Goal: Task Accomplishment & Management: Use online tool/utility

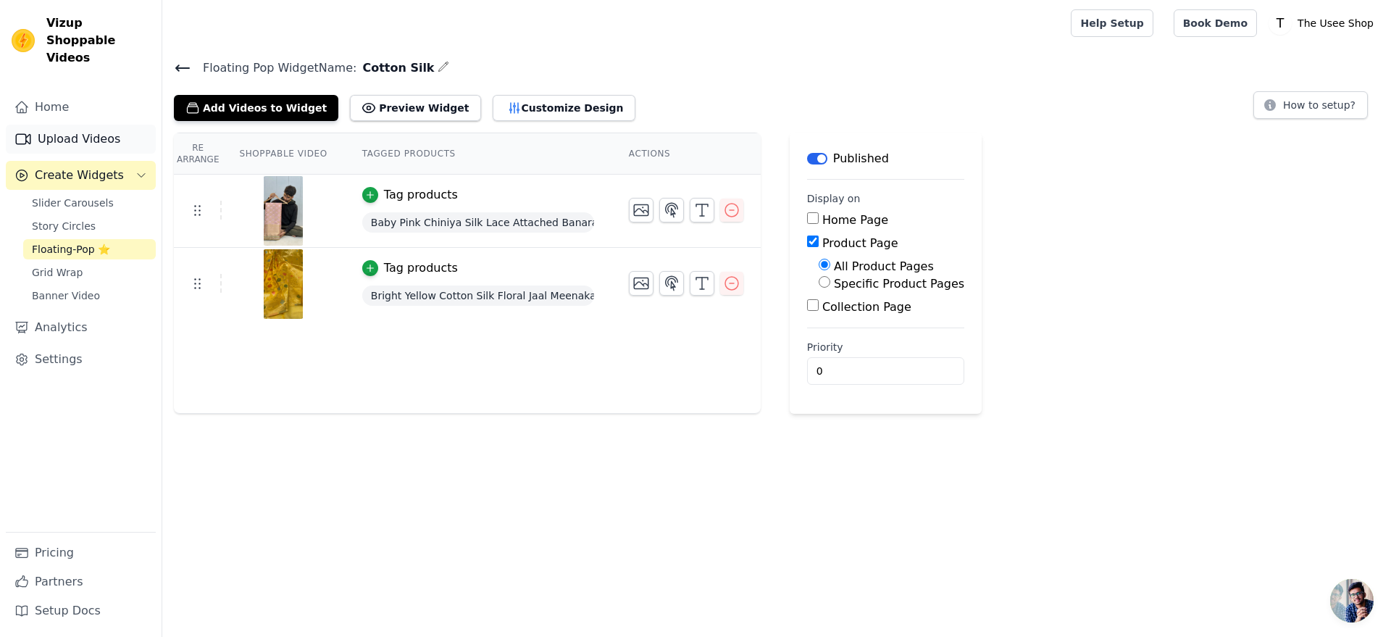
click at [133, 125] on link "Upload Videos" at bounding box center [81, 139] width 150 height 29
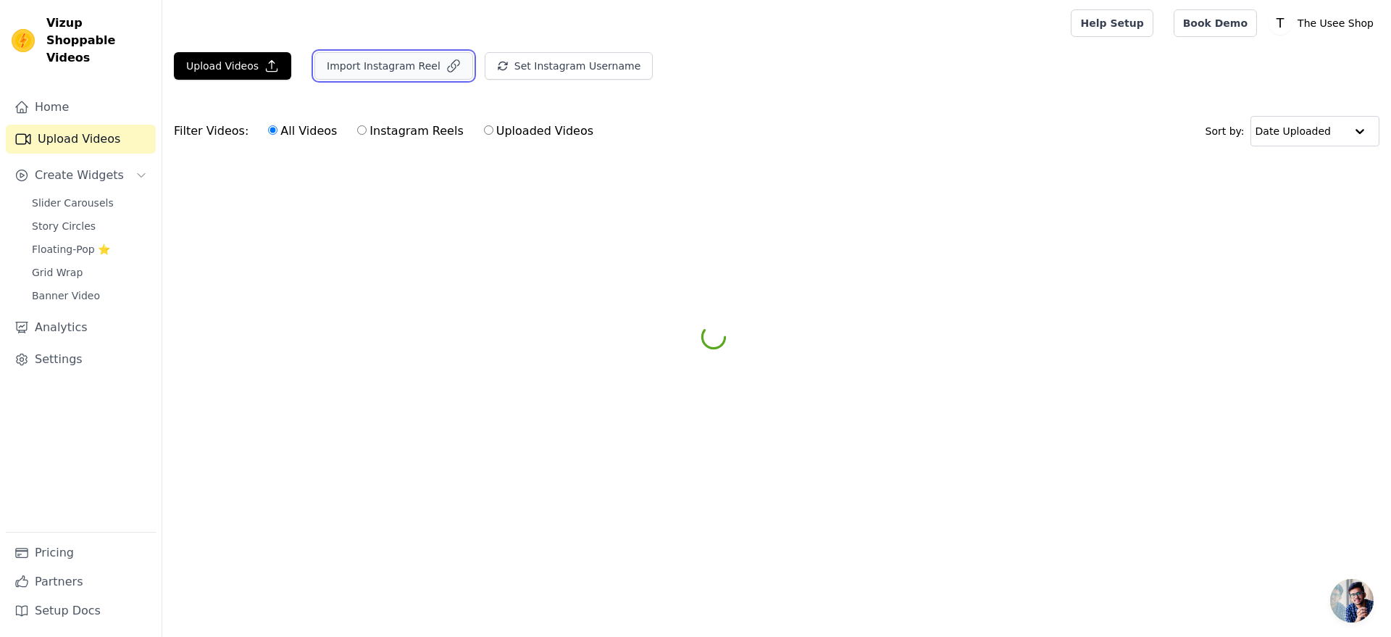
click at [364, 62] on button "Import Instagram Reel" at bounding box center [393, 66] width 159 height 28
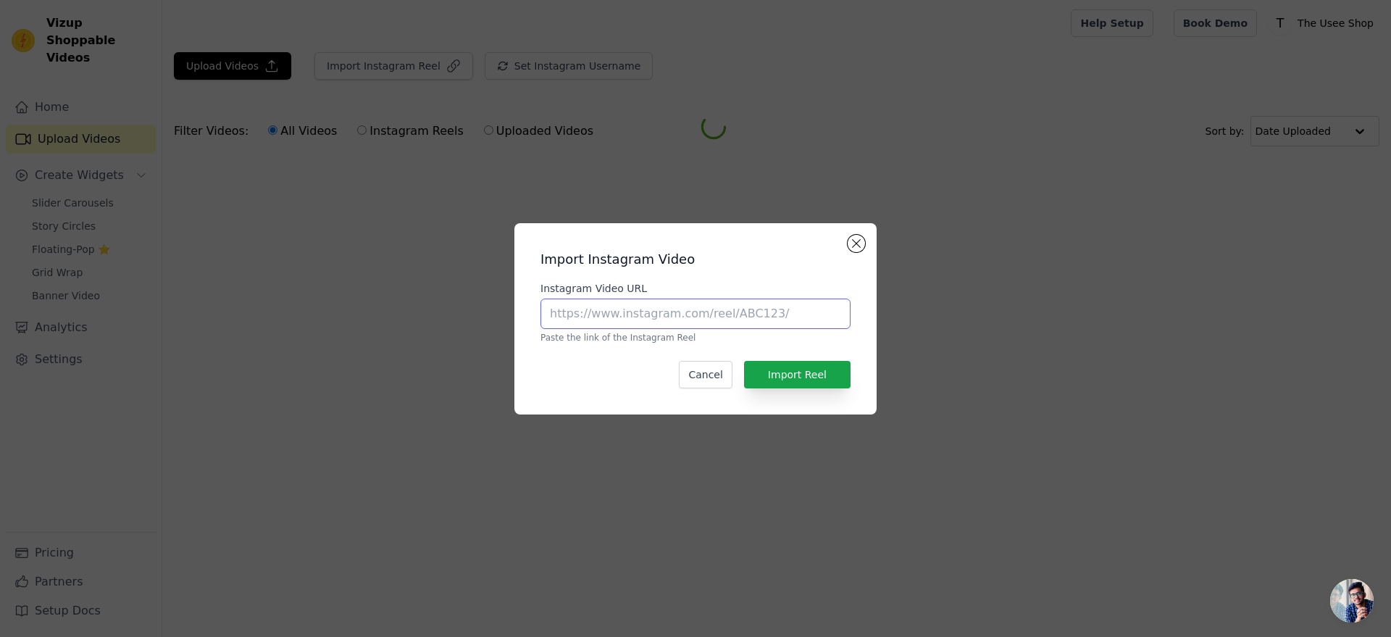
paste input "[URL][DOMAIN_NAME]"
type input "[URL][DOMAIN_NAME]"
click at [841, 370] on button "Import Reel" at bounding box center [797, 375] width 107 height 28
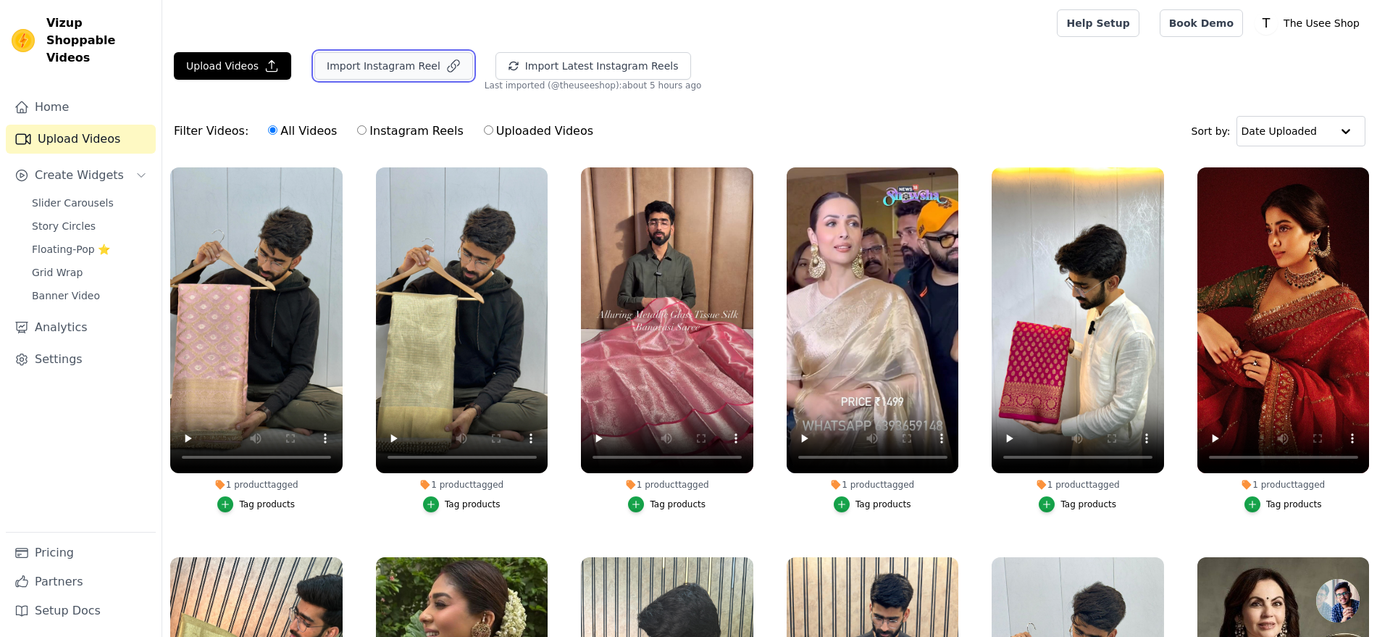
click at [412, 66] on button "Import Instagram Reel" at bounding box center [393, 66] width 159 height 28
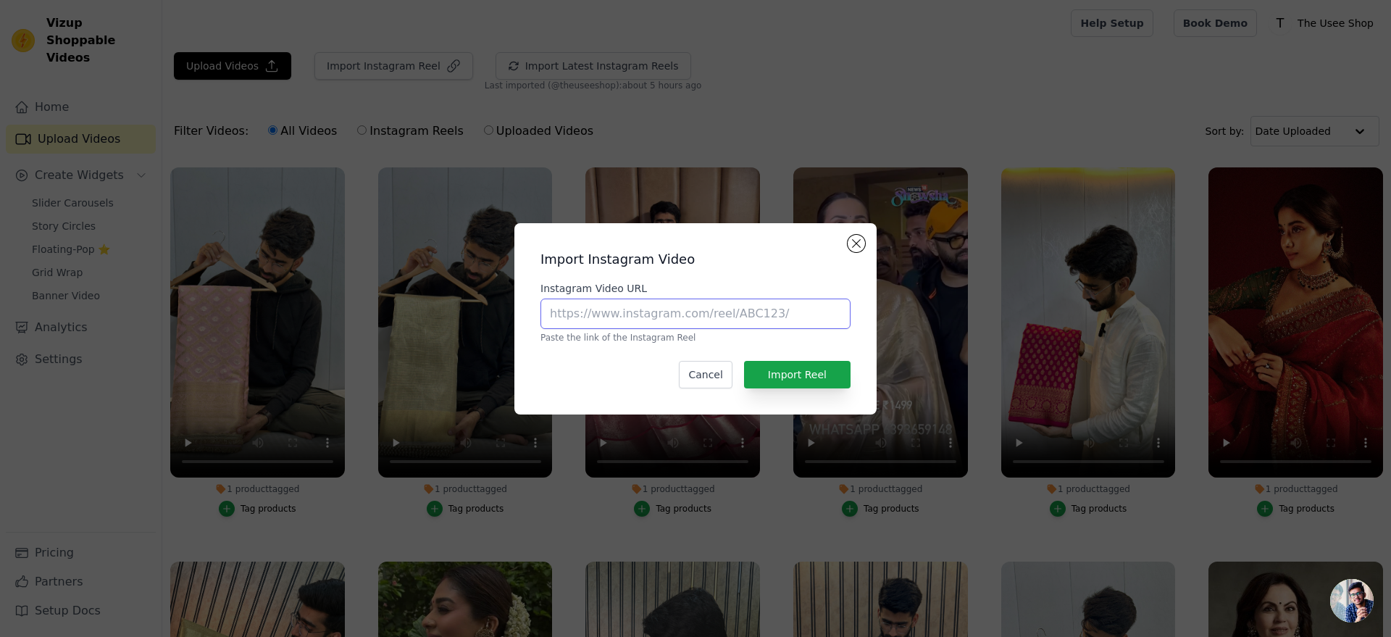
paste input "[URL][DOMAIN_NAME]"
type input "[URL][DOMAIN_NAME]"
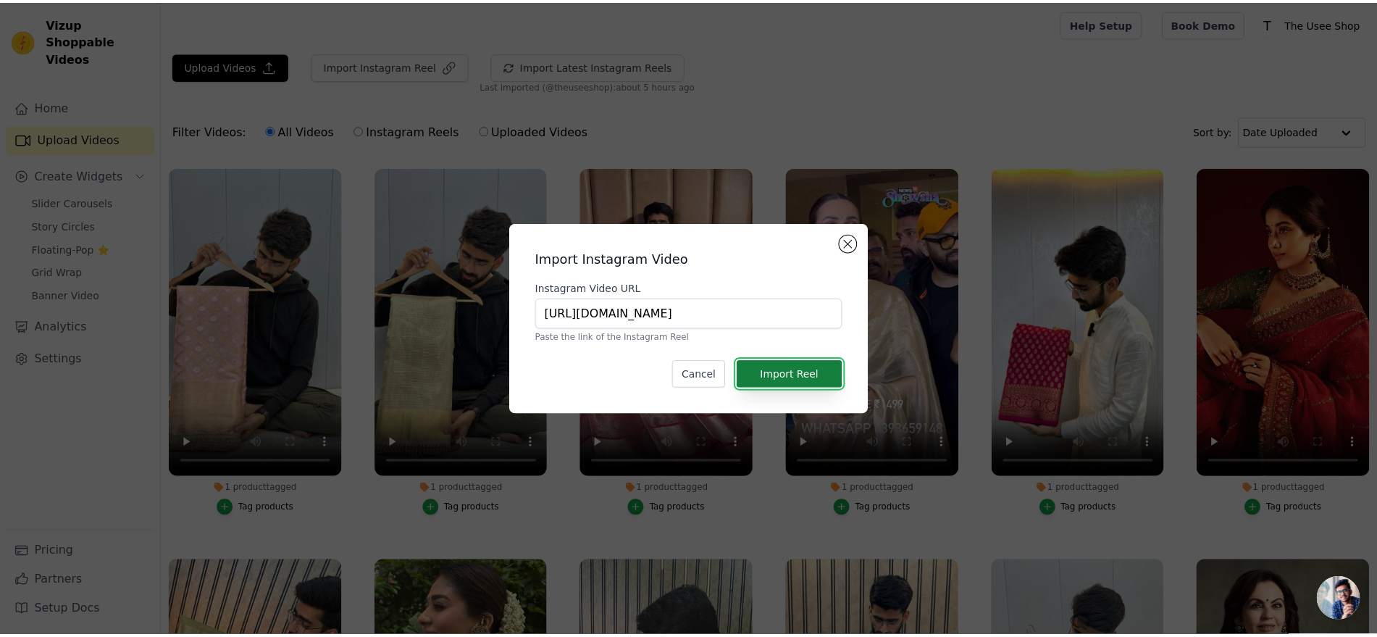
scroll to position [0, 0]
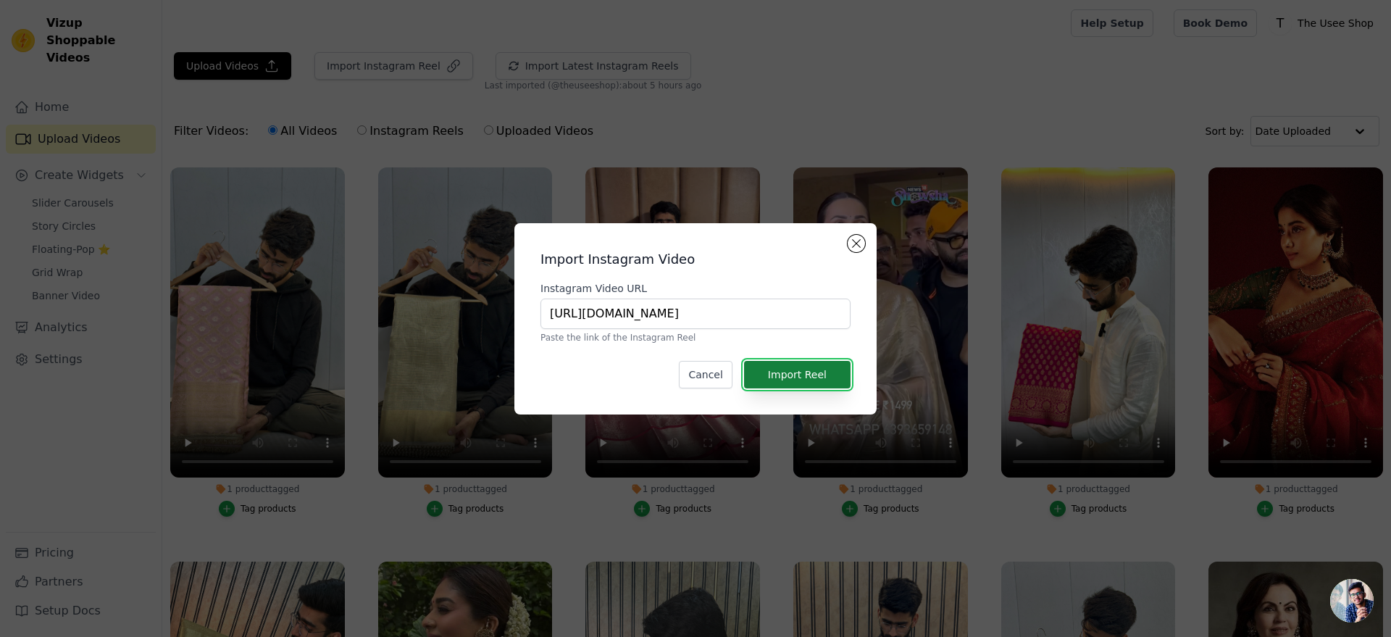
click at [805, 363] on button "Import Reel" at bounding box center [797, 375] width 107 height 28
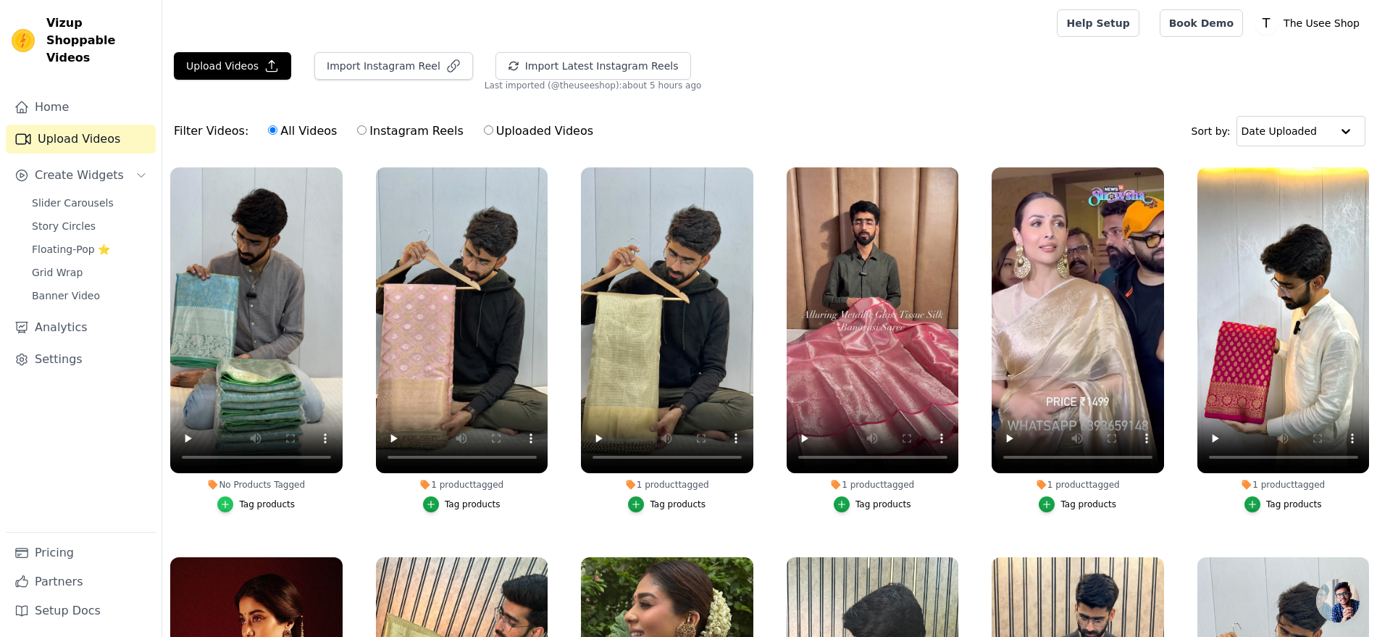
click at [227, 499] on icon "button" at bounding box center [225, 504] width 10 height 10
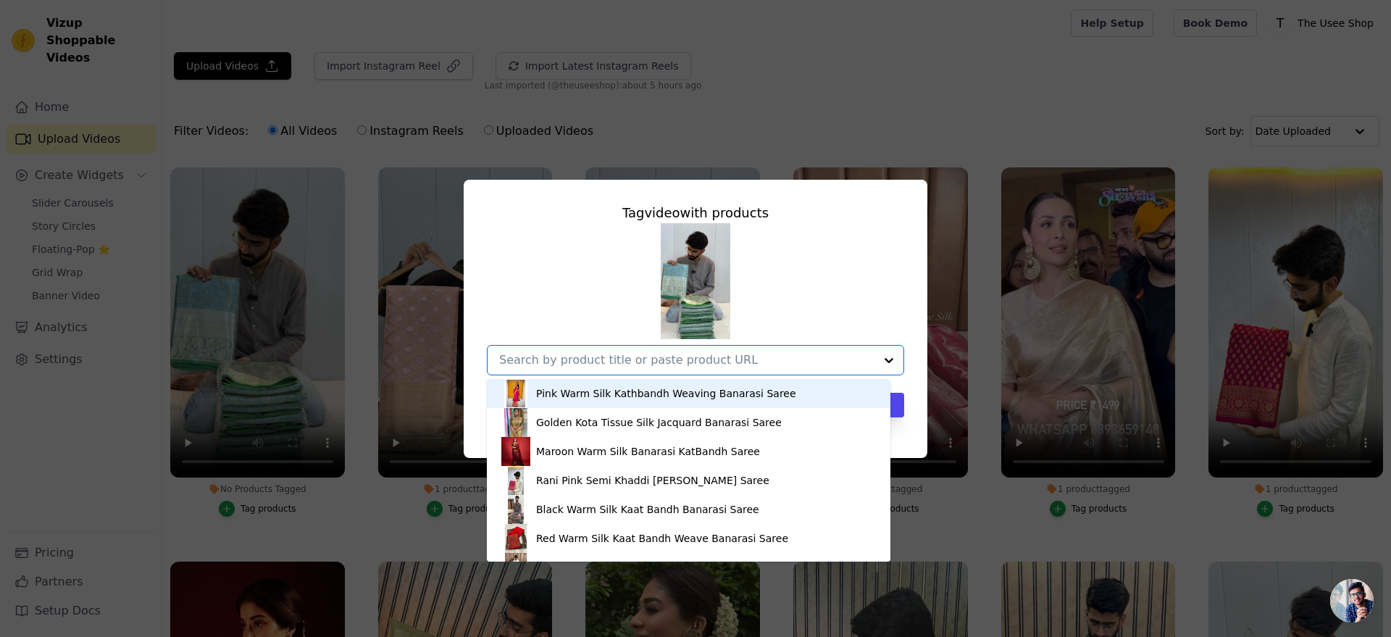
paste input "[URL][DOMAIN_NAME]"
type input "[URL][DOMAIN_NAME]"
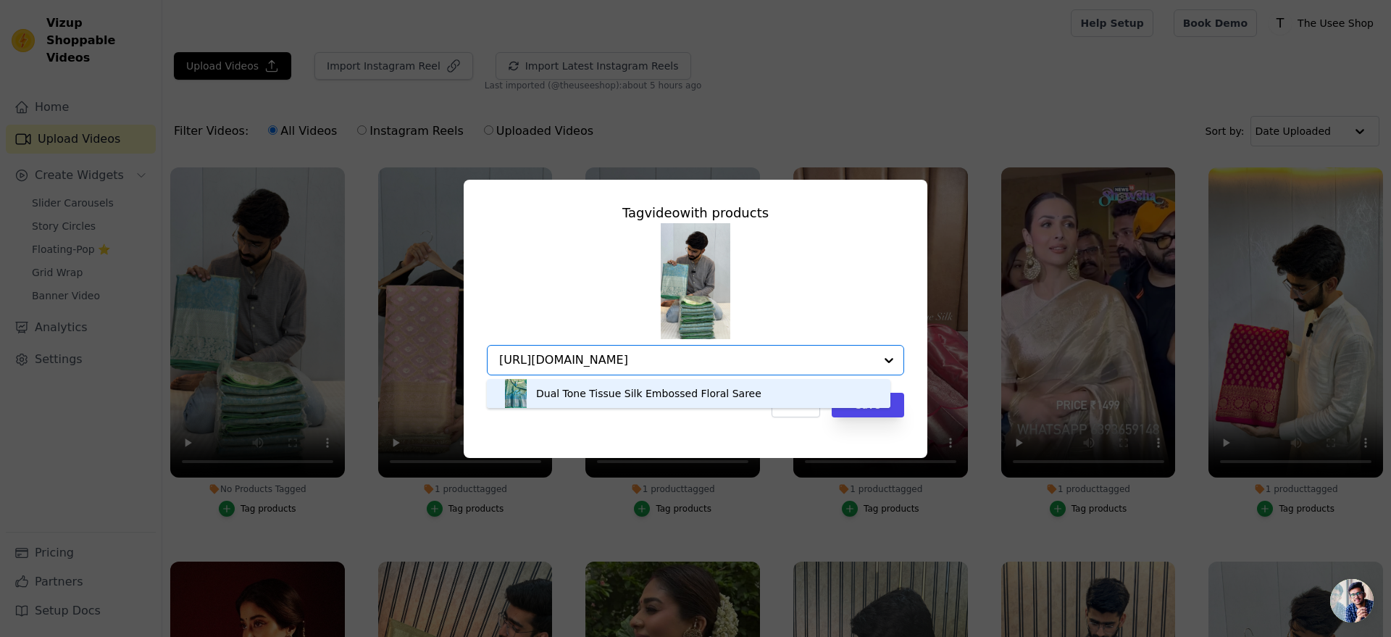
click at [730, 387] on div "Dual Tone Tissue Silk Embossed Floral Saree" at bounding box center [648, 393] width 225 height 14
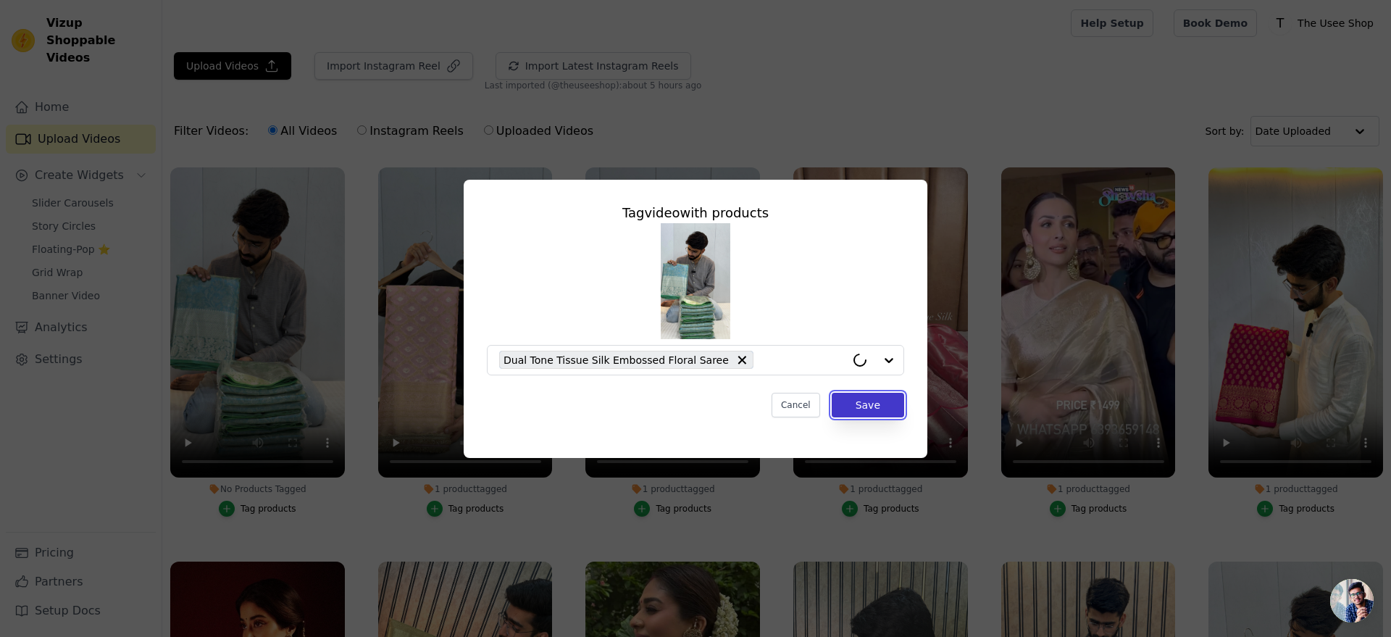
click at [853, 396] on button "Save" at bounding box center [868, 405] width 72 height 25
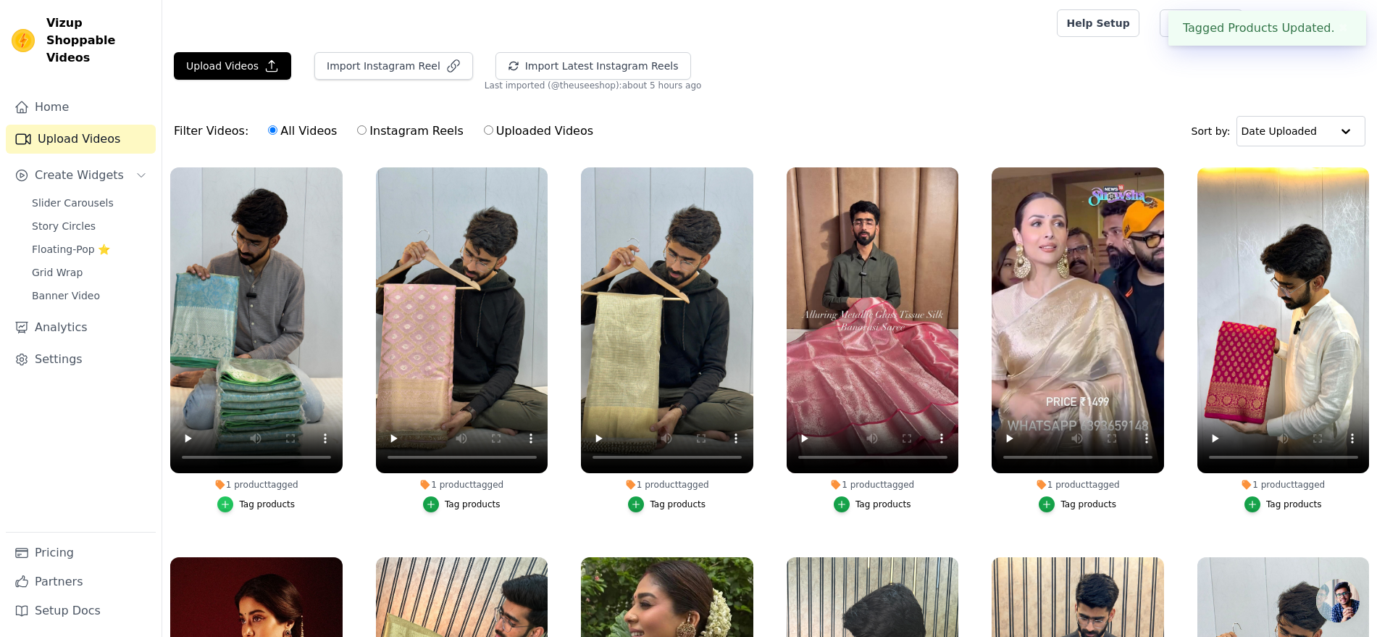
click at [222, 503] on icon "button" at bounding box center [225, 504] width 10 height 10
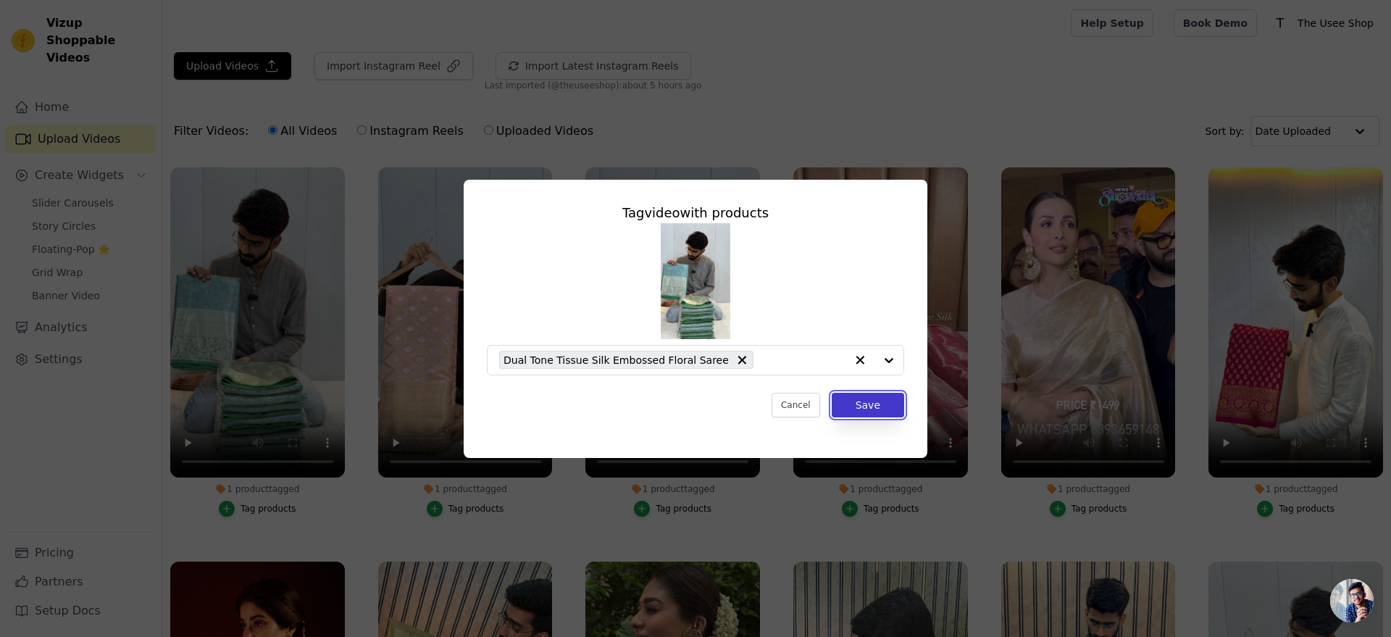
click at [867, 406] on button "Save" at bounding box center [868, 405] width 72 height 25
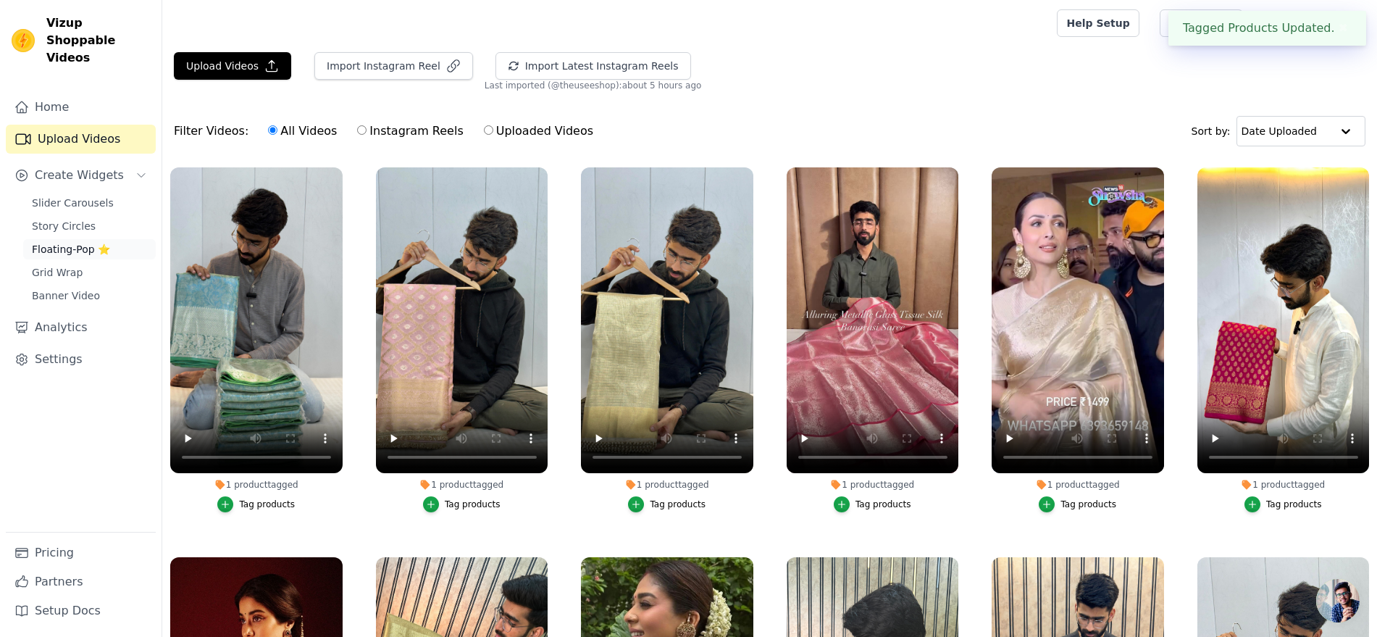
click at [74, 239] on link "Floating-Pop ⭐" at bounding box center [89, 249] width 133 height 20
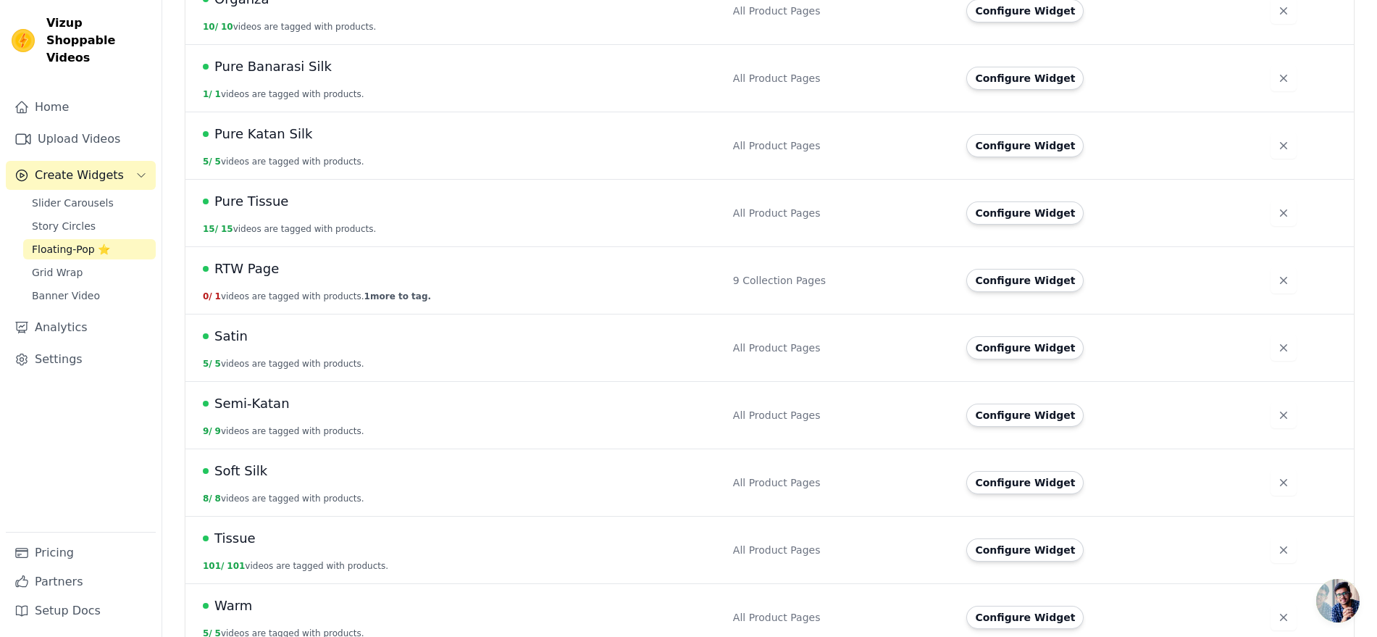
scroll to position [944, 0]
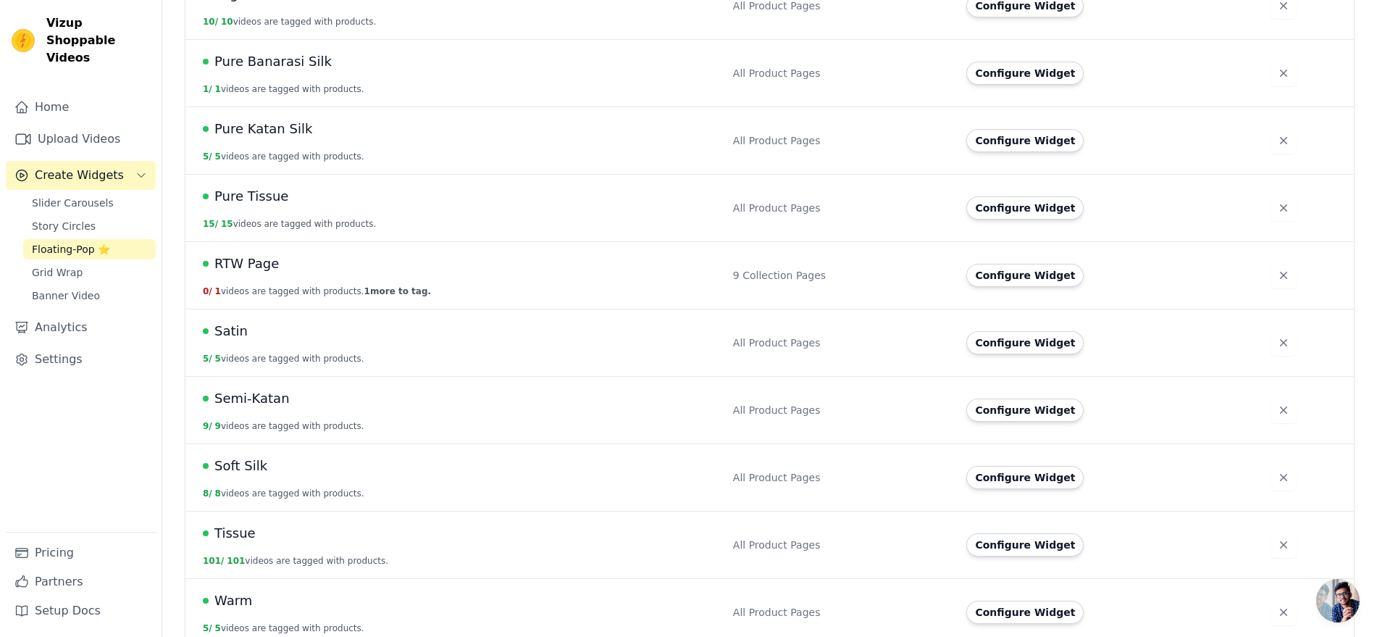
click at [338, 525] on div "Tissue" at bounding box center [459, 533] width 513 height 20
click at [1009, 536] on button "Configure Widget" at bounding box center [1025, 544] width 117 height 23
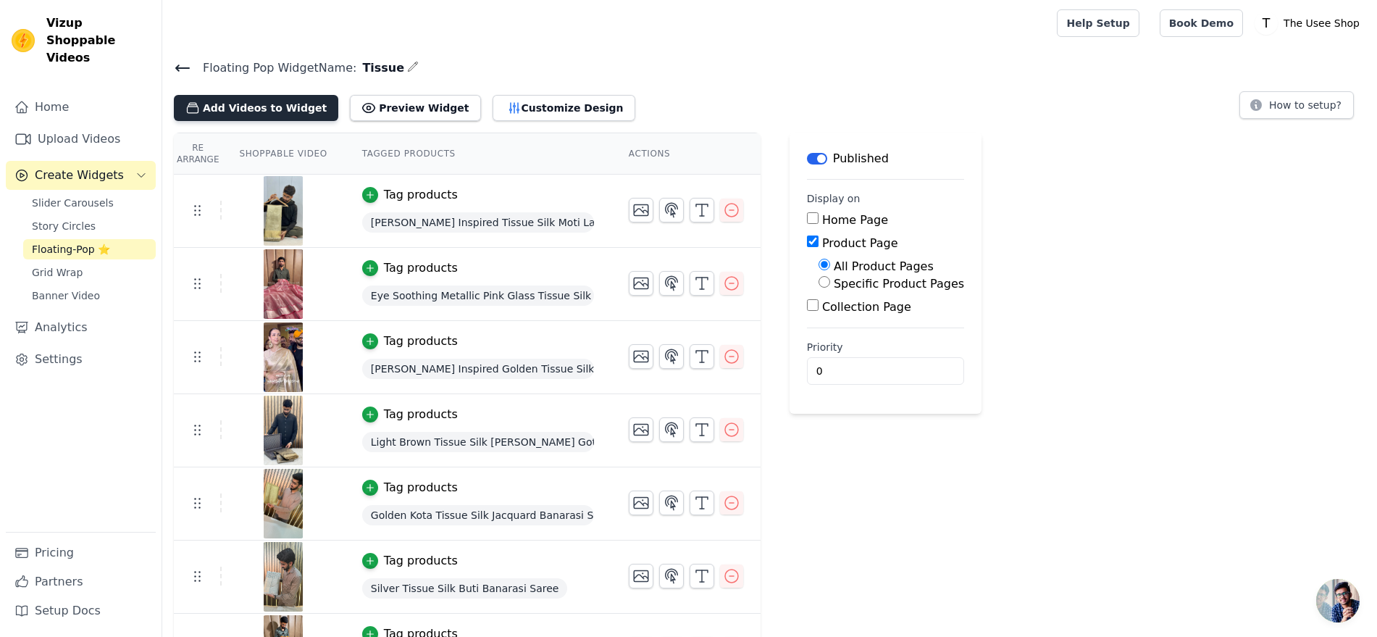
click at [288, 110] on button "Add Videos to Widget" at bounding box center [256, 108] width 164 height 26
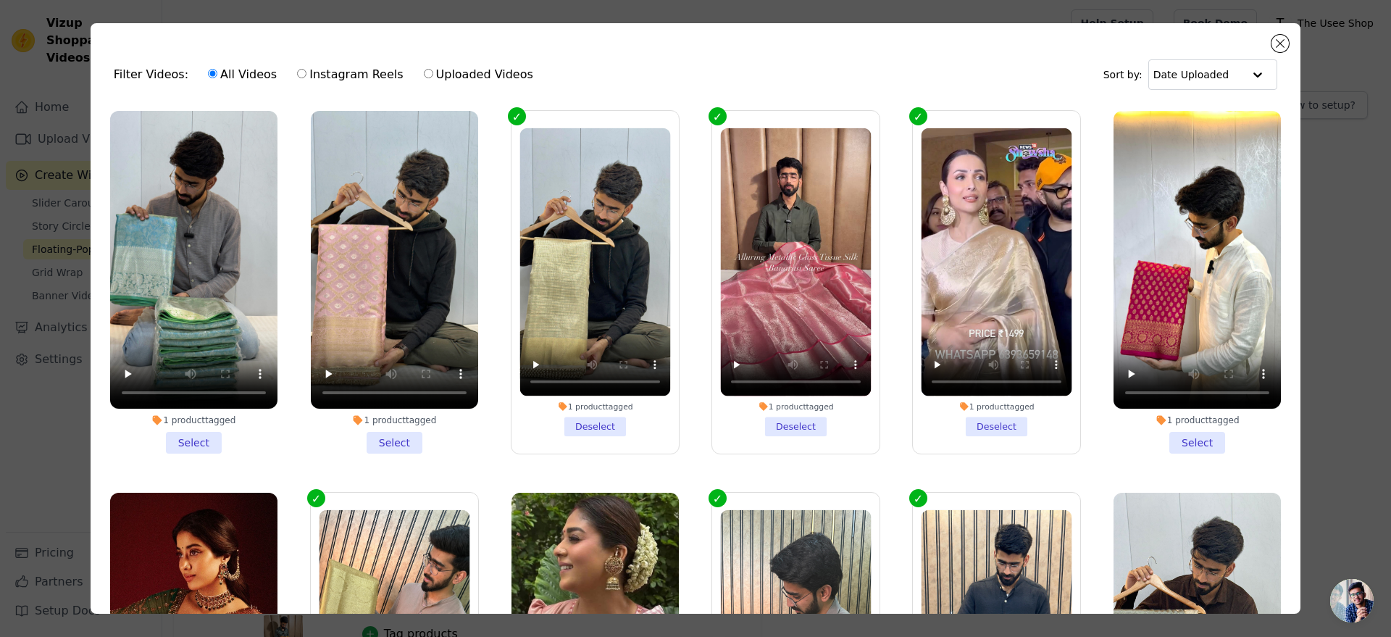
click at [174, 434] on li "1 product tagged Select" at bounding box center [193, 282] width 167 height 343
click at [0, 0] on input "1 product tagged Select" at bounding box center [0, 0] width 0 height 0
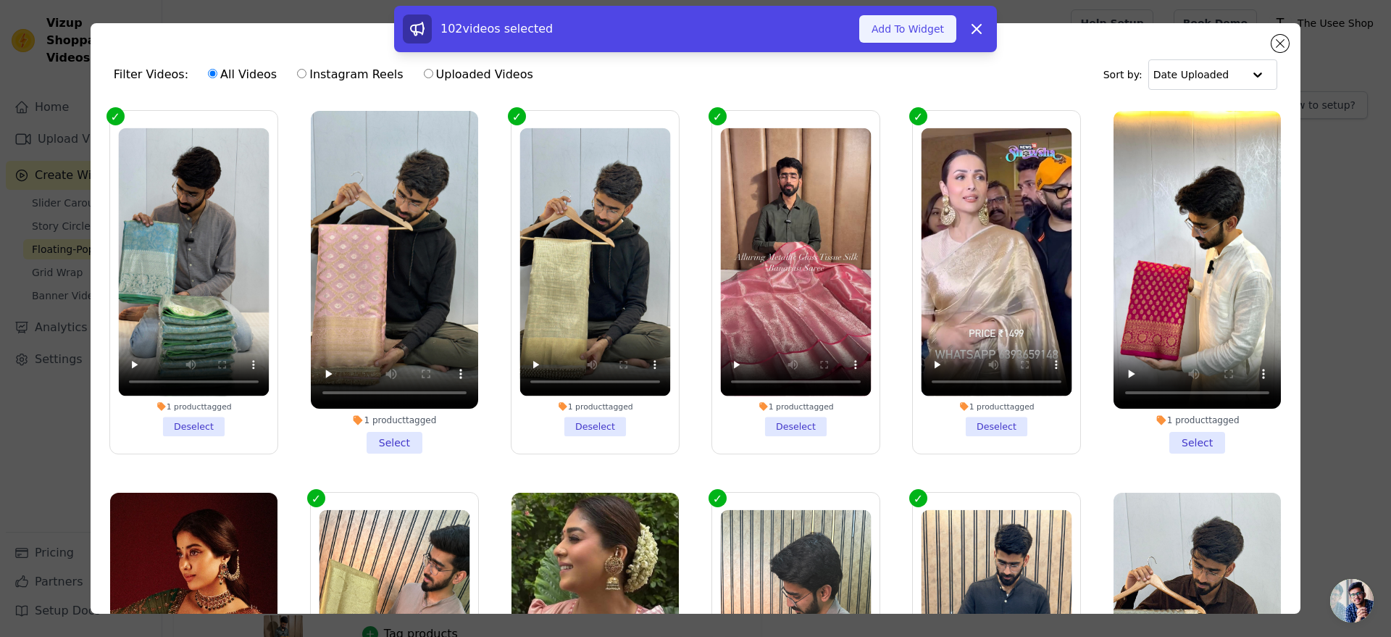
click at [921, 25] on button "Add To Widget" at bounding box center [907, 29] width 97 height 28
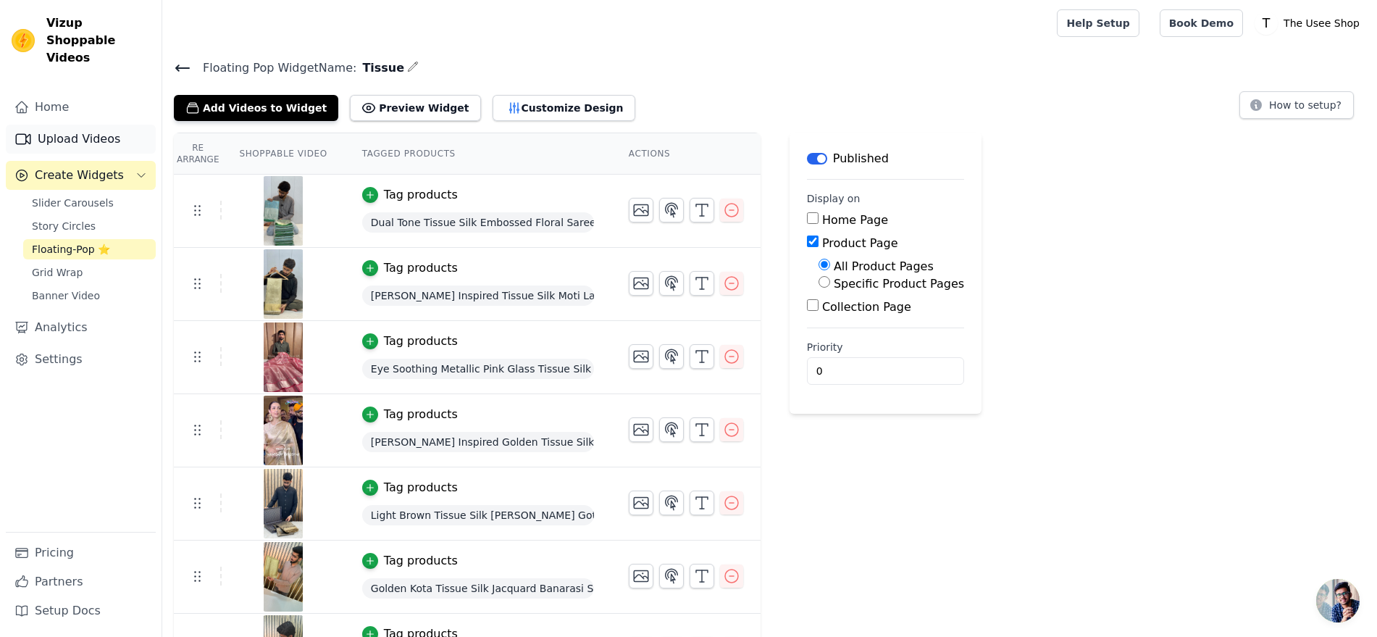
click at [108, 125] on link "Upload Videos" at bounding box center [81, 139] width 150 height 29
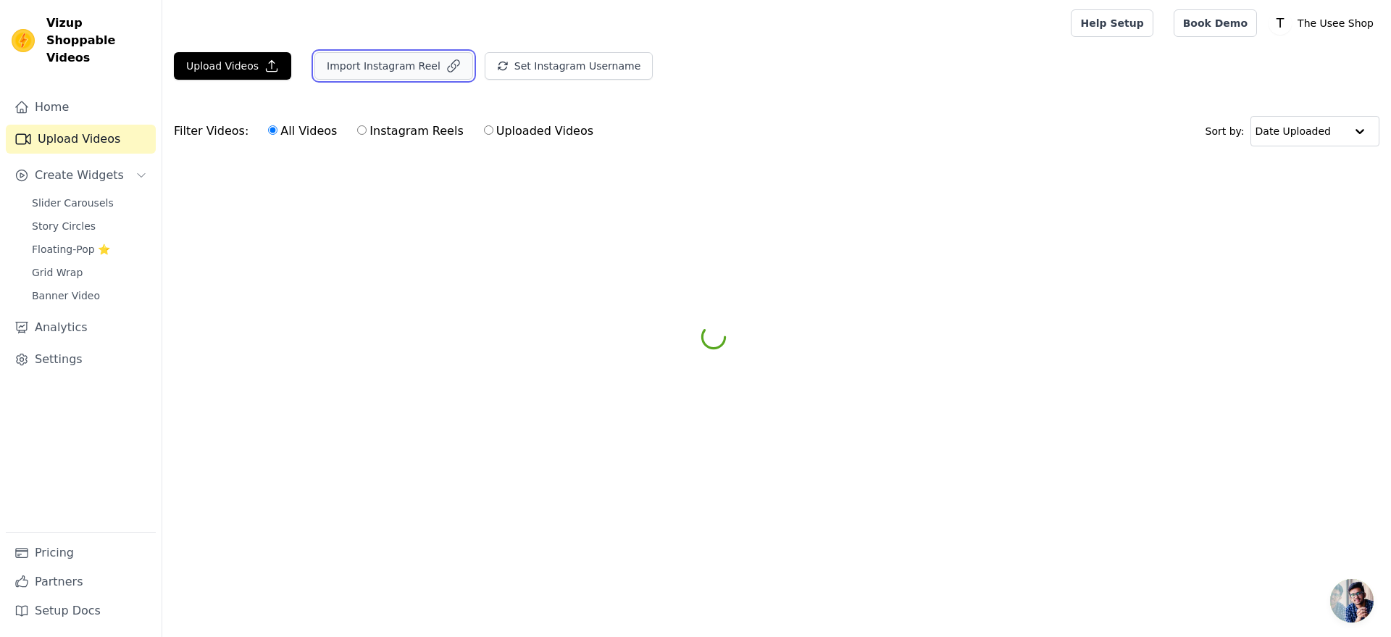
click at [423, 70] on button "Import Instagram Reel" at bounding box center [393, 66] width 159 height 28
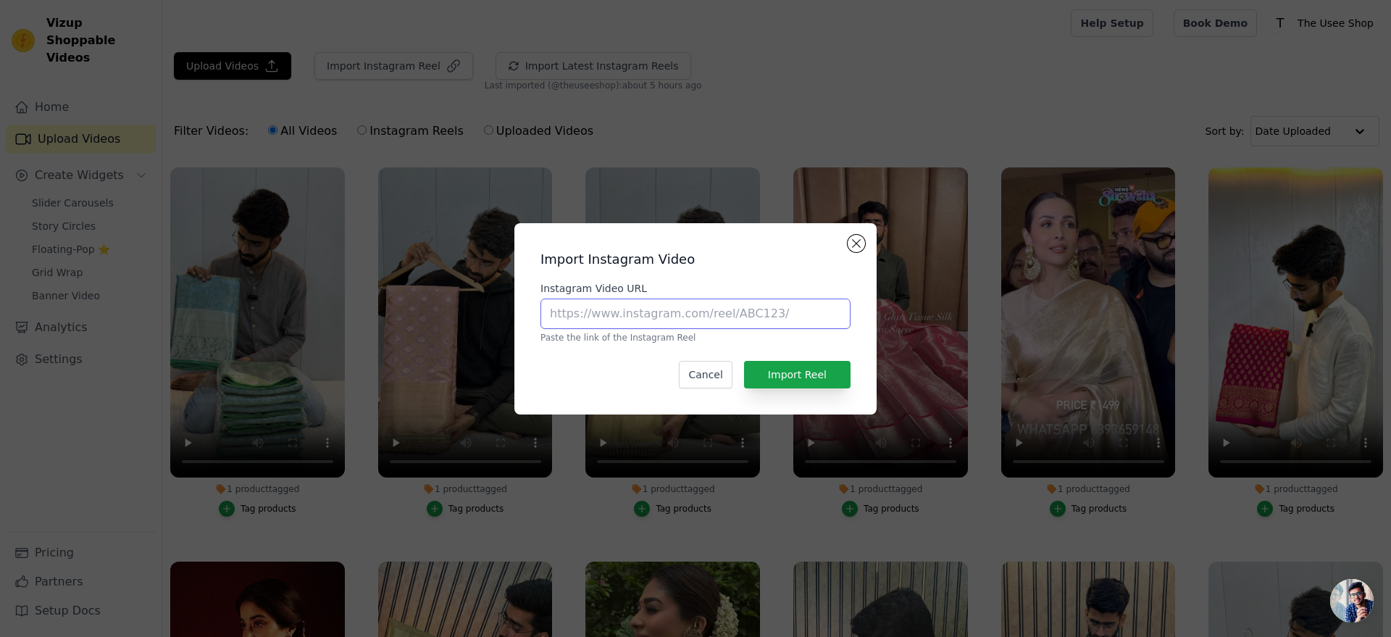
paste input "[URL][DOMAIN_NAME]"
type input "[URL][DOMAIN_NAME]"
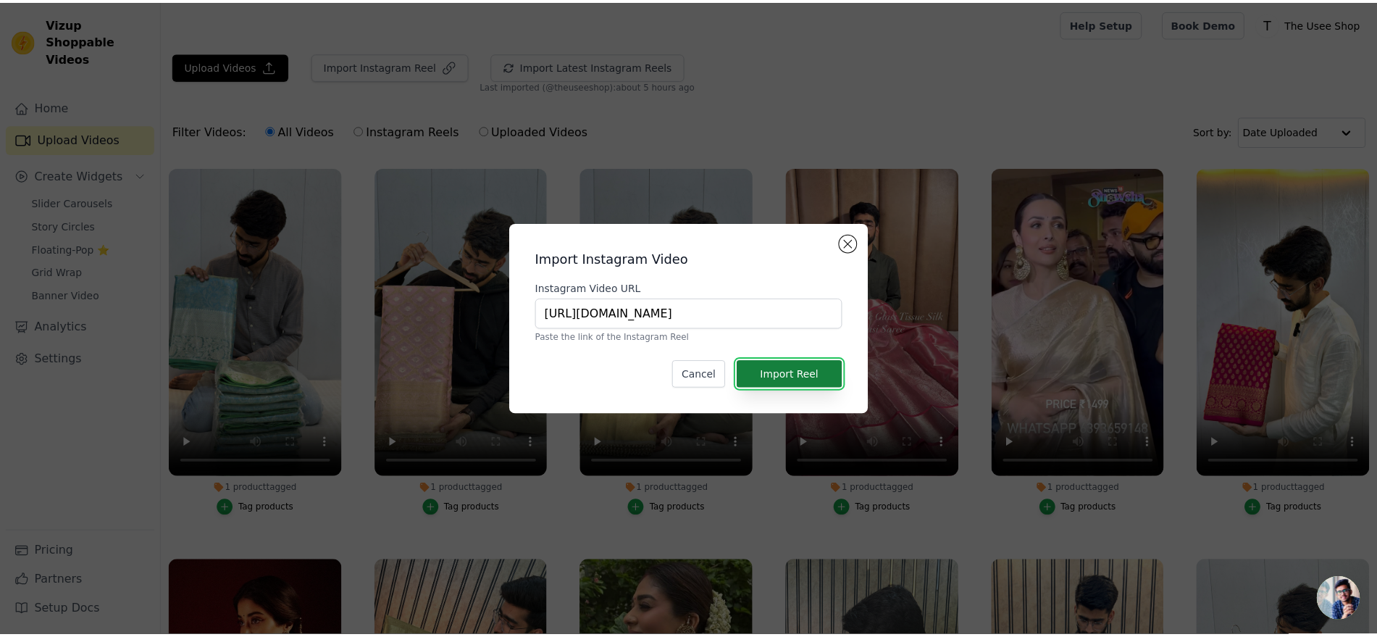
scroll to position [0, 0]
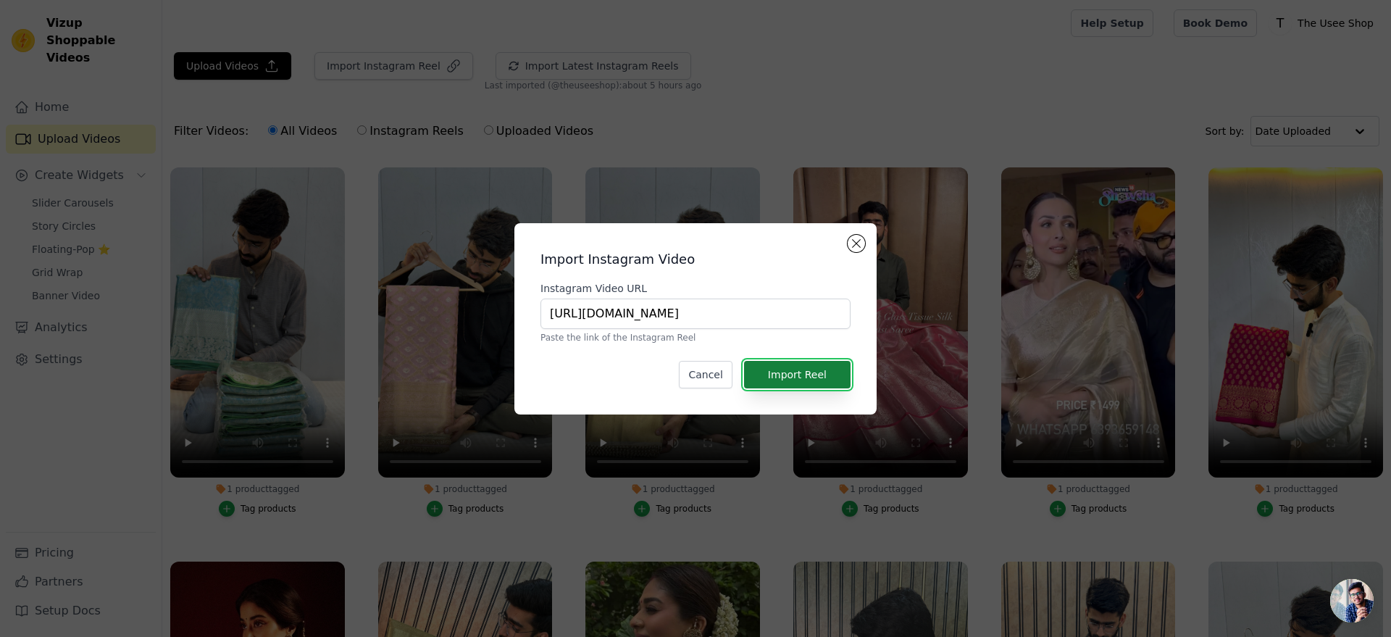
click at [783, 380] on button "Import Reel" at bounding box center [797, 375] width 107 height 28
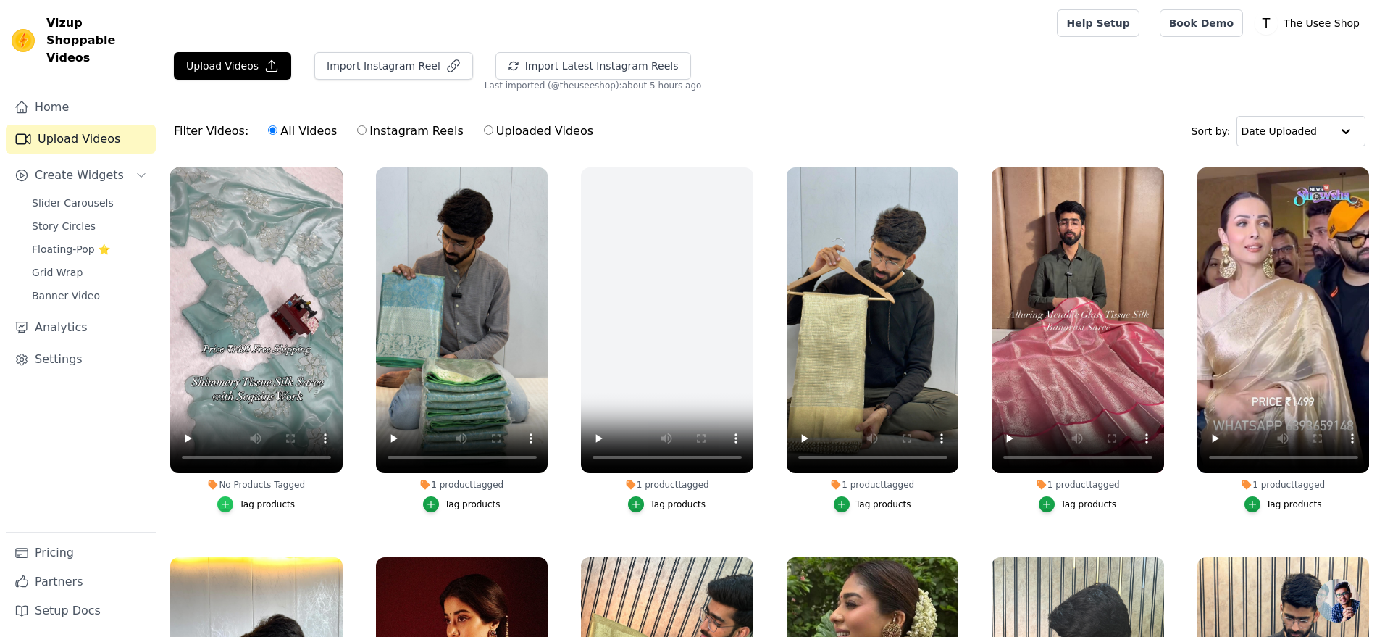
click at [230, 501] on icon "button" at bounding box center [225, 504] width 10 height 10
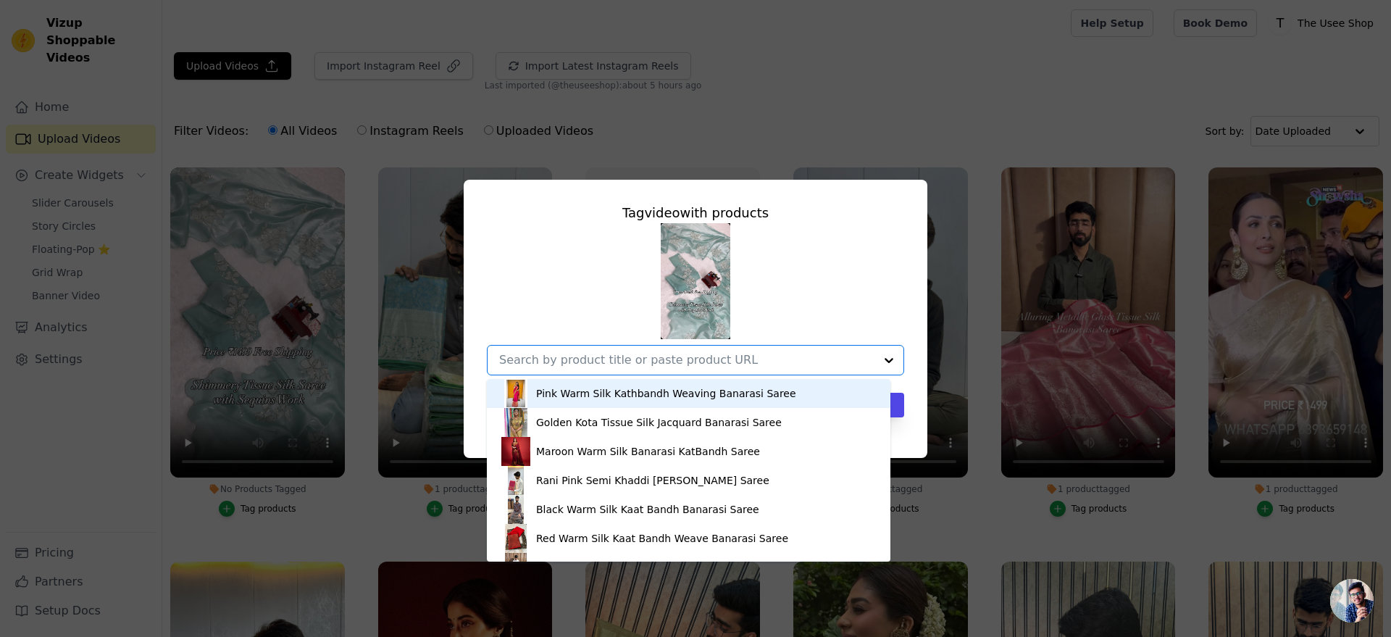
paste input "https://theuseeshop.com/products/sea-blue-shade-shimmery-tissue-silk-saree"
type input "https://theuseeshop.com/products/sea-blue-shade-shimmery-tissue-silk-saree"
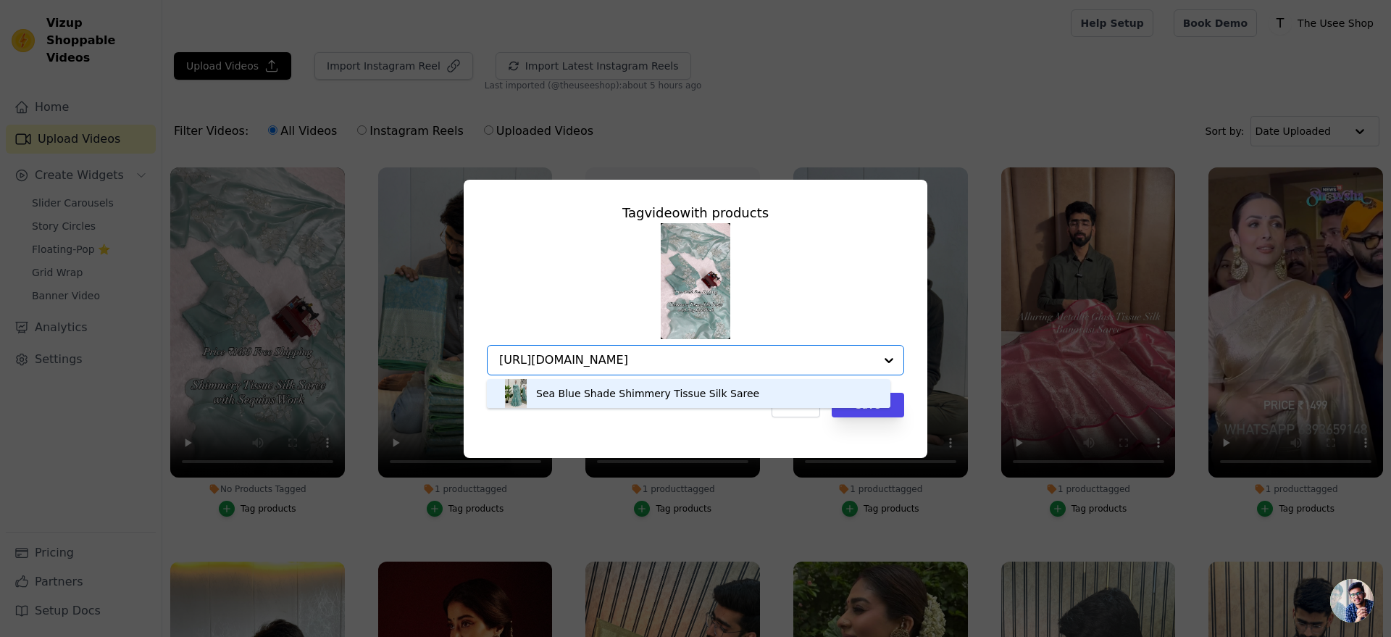
click at [633, 387] on div "Sea Blue Shade Shimmery Tissue Silk Saree" at bounding box center [647, 393] width 223 height 14
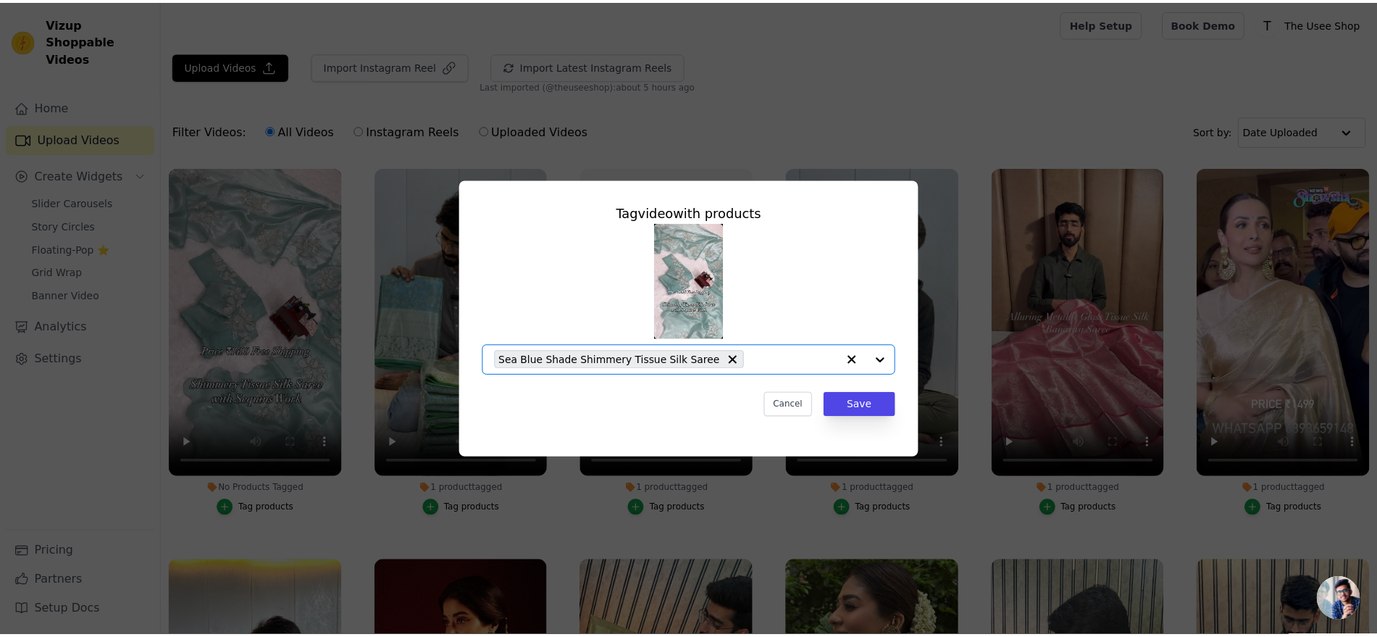
scroll to position [0, 0]
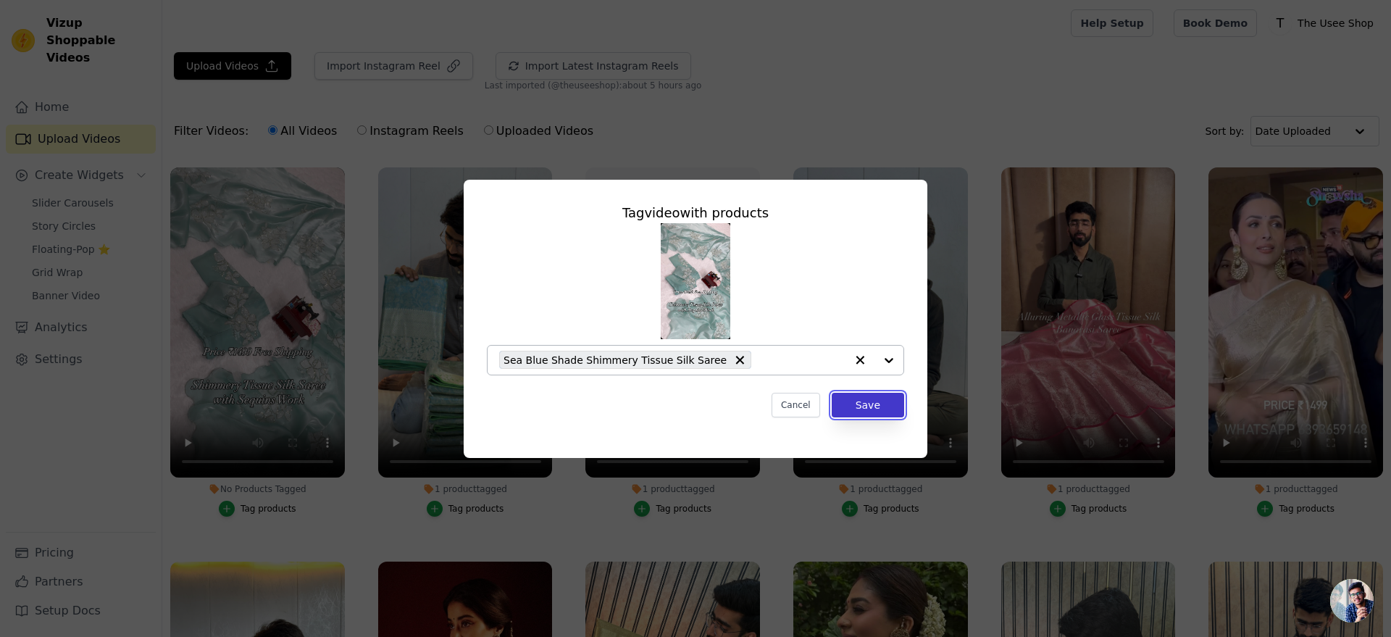
click at [888, 395] on button "Save" at bounding box center [868, 405] width 72 height 25
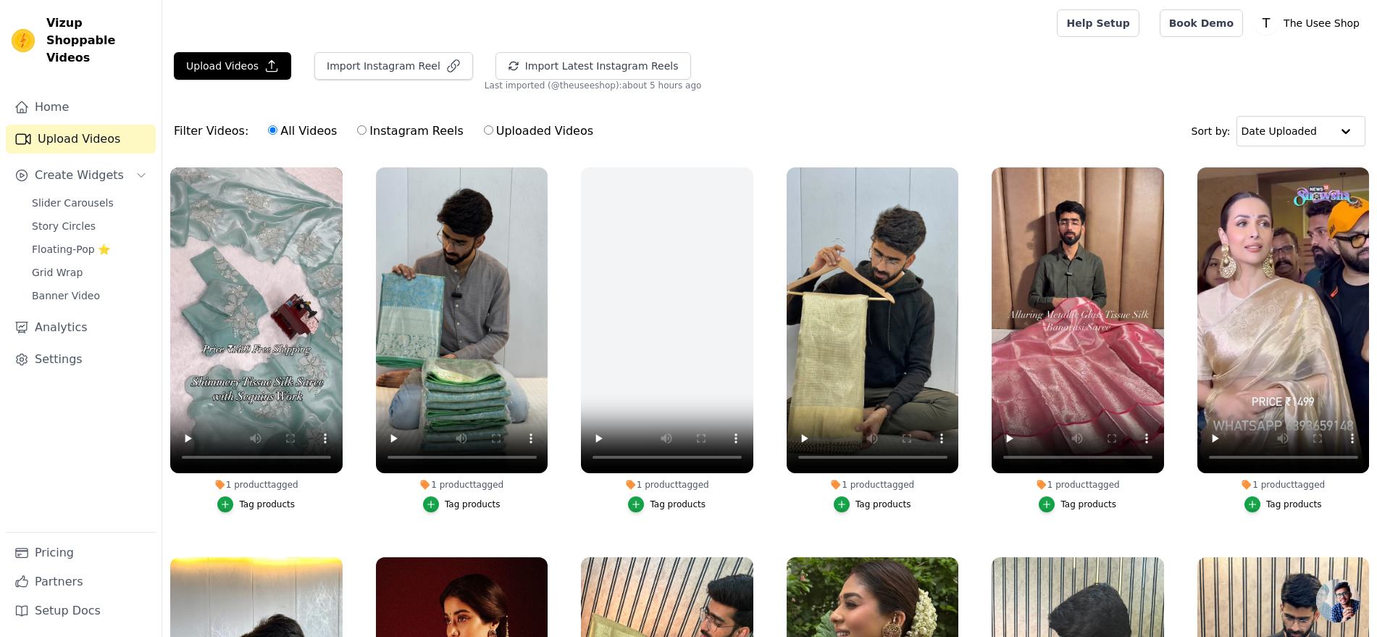
click at [115, 219] on div "Slider Carousels Story Circles Floating-Pop ⭐ Grid Wrap Banner Video" at bounding box center [89, 249] width 133 height 113
click at [112, 239] on link "Floating-Pop ⭐" at bounding box center [89, 249] width 133 height 20
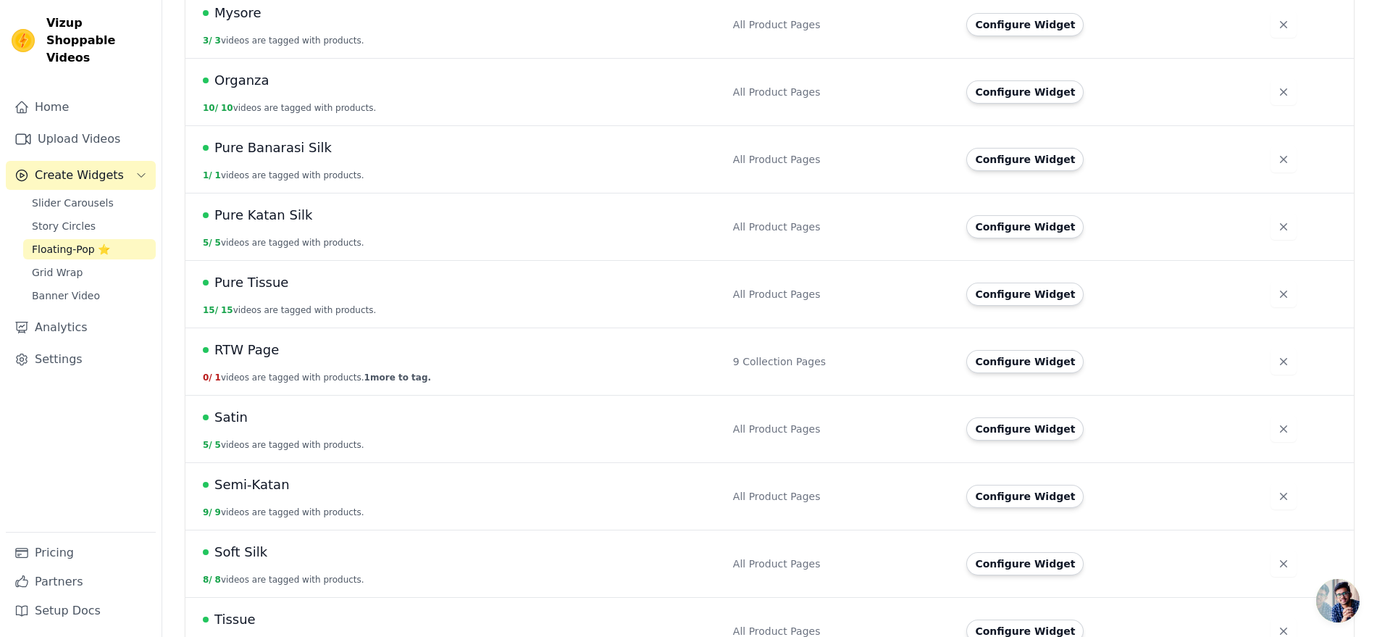
scroll to position [944, 0]
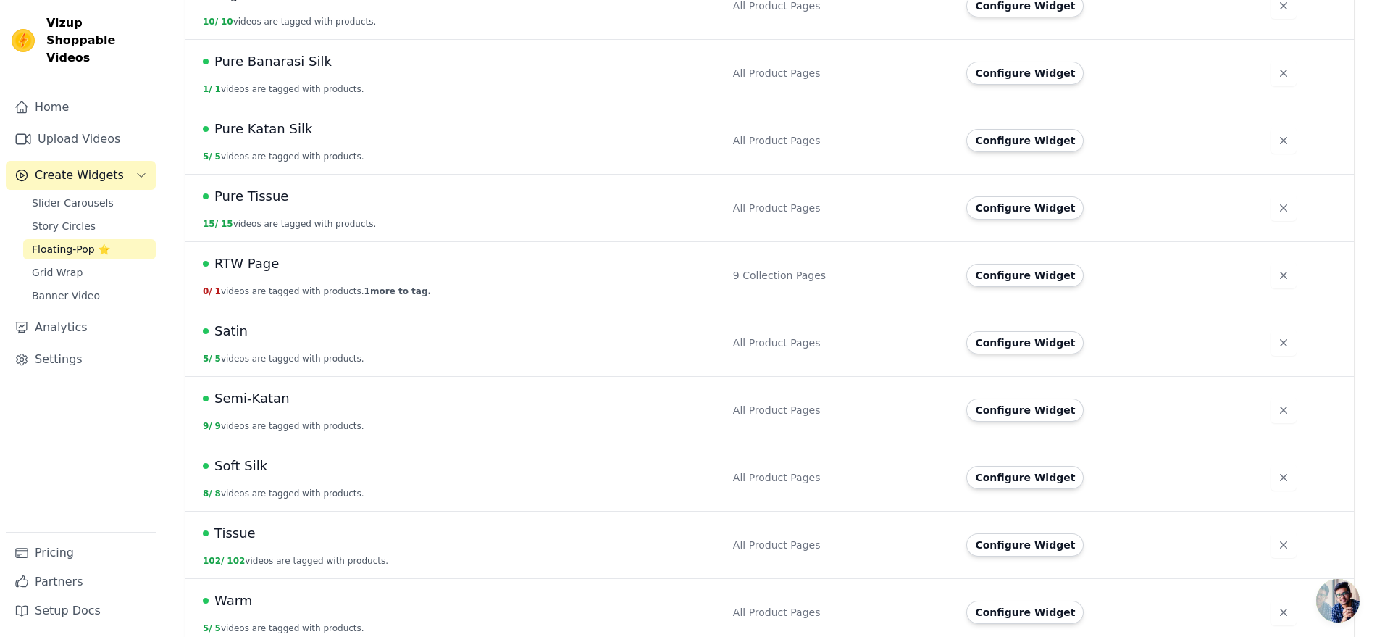
click at [286, 511] on td "Tissue 102 / 102 videos are tagged with products." at bounding box center [455, 544] width 539 height 67
click at [1021, 533] on button "Configure Widget" at bounding box center [1025, 544] width 117 height 23
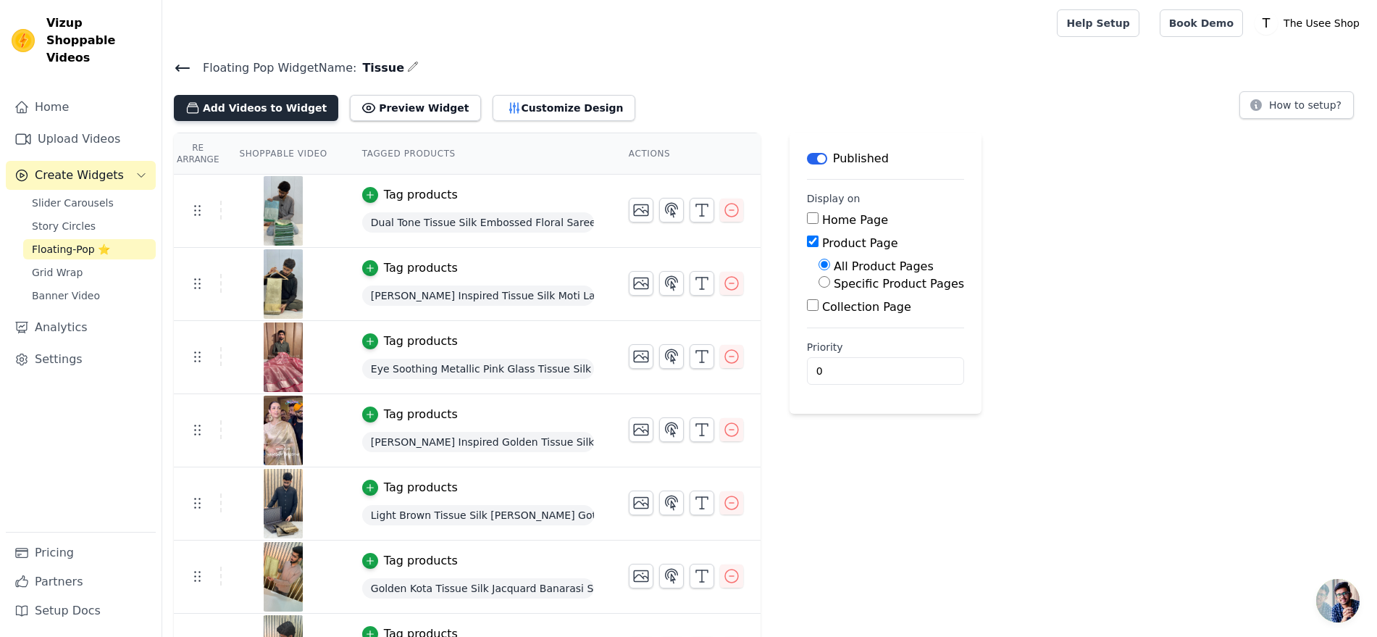
click at [292, 109] on button "Add Videos to Widget" at bounding box center [256, 108] width 164 height 26
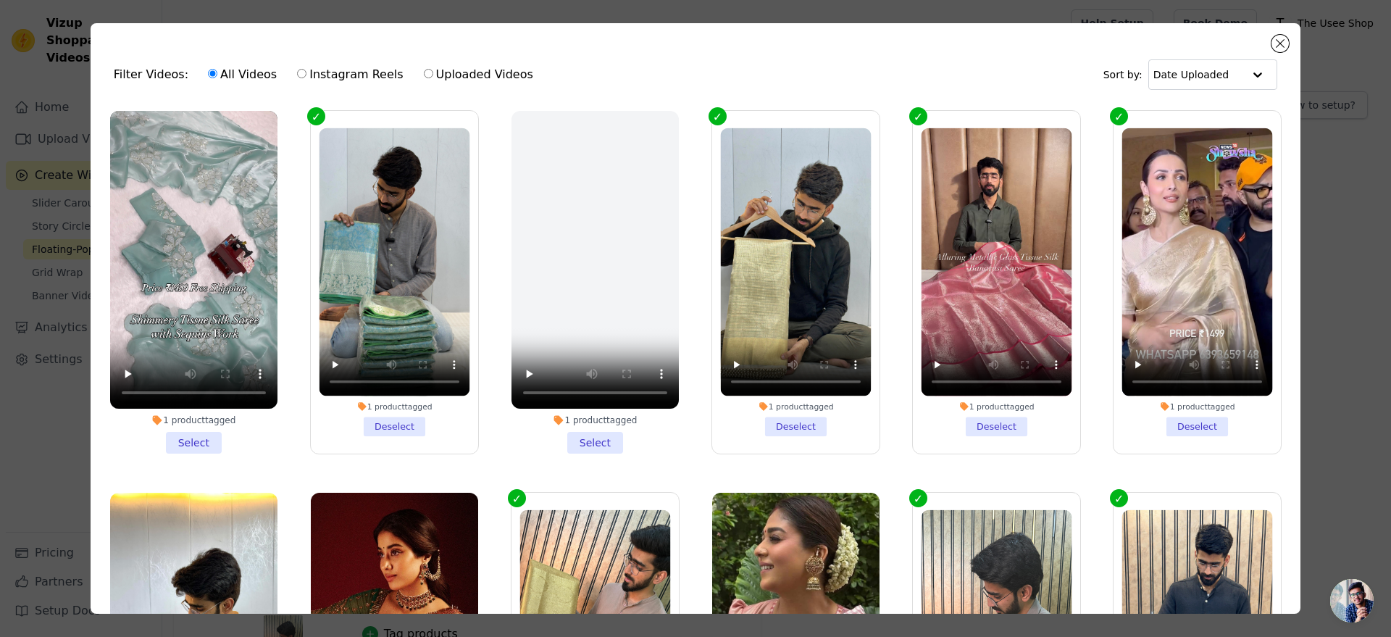
click at [165, 432] on li "1 product tagged Select" at bounding box center [193, 282] width 167 height 343
click at [0, 0] on input "1 product tagged Select" at bounding box center [0, 0] width 0 height 0
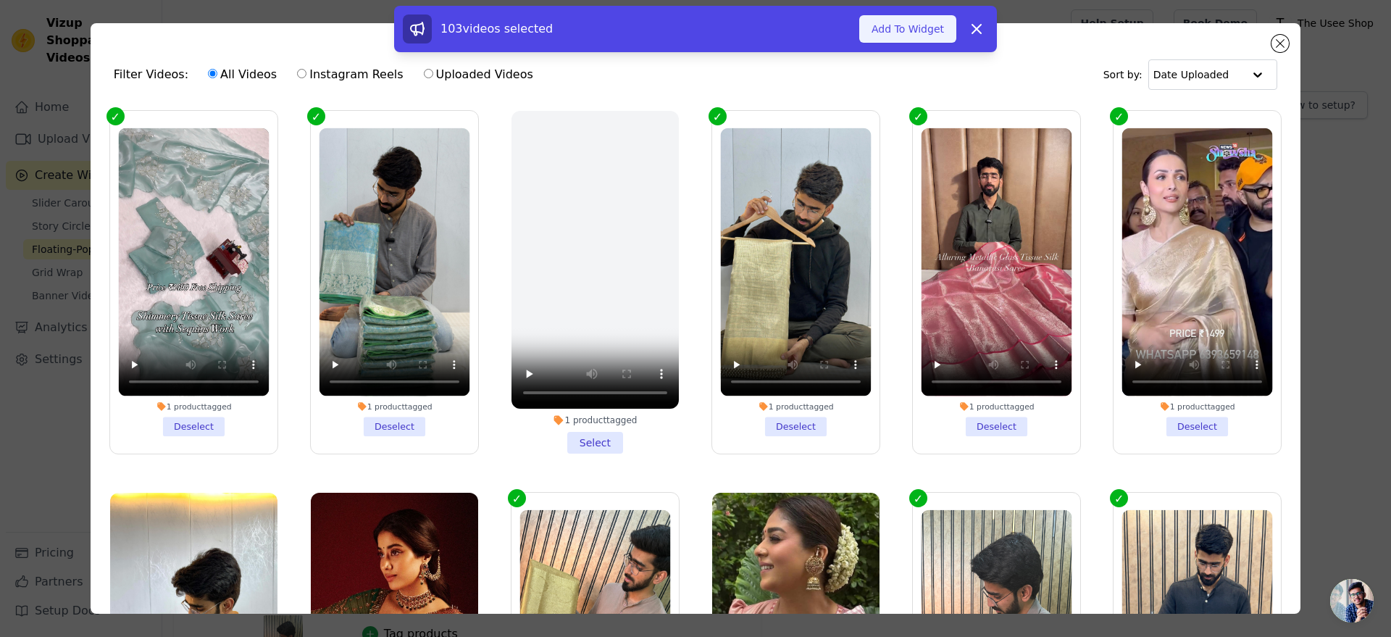
click at [929, 24] on button "Add To Widget" at bounding box center [907, 29] width 97 height 28
